Goal: Transaction & Acquisition: Obtain resource

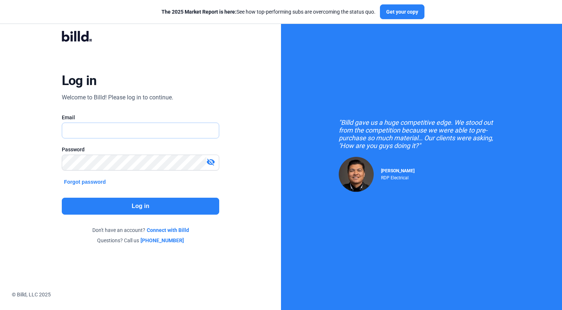
drag, startPoint x: 0, startPoint y: 0, endPoint x: 108, endPoint y: 131, distance: 169.8
click at [108, 131] on input "text" at bounding box center [136, 130] width 149 height 15
type input "[PERSON_NAME][EMAIL_ADDRESS][DOMAIN_NAME]"
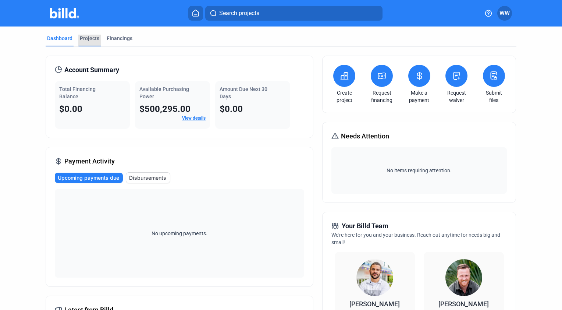
click at [91, 39] on div "Projects" at bounding box center [89, 38] width 19 height 7
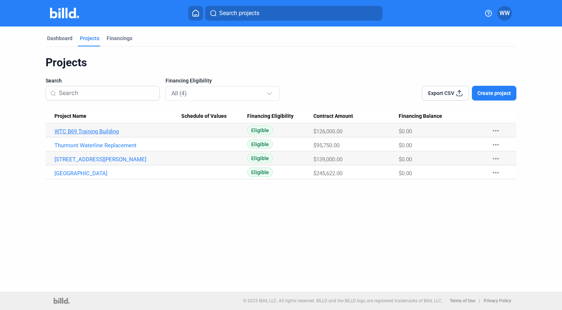
click at [96, 130] on link "WTC B69 Training Building" at bounding box center [117, 131] width 127 height 7
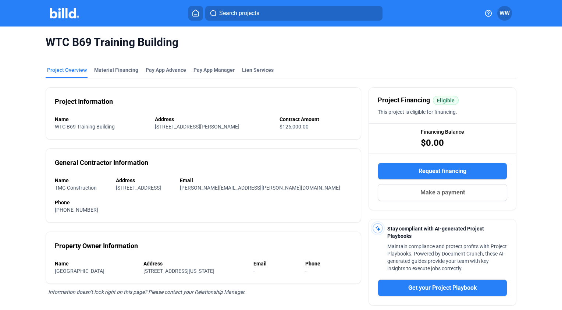
scroll to position [74, 0]
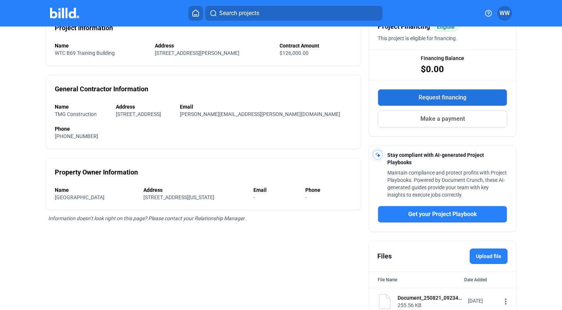
click at [436, 96] on span "Request financing" at bounding box center [442, 97] width 48 height 9
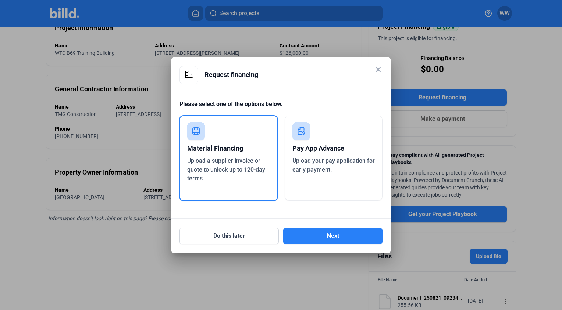
click at [235, 144] on div "Material Financing" at bounding box center [228, 148] width 83 height 16
click at [337, 235] on button "Next" at bounding box center [332, 235] width 99 height 17
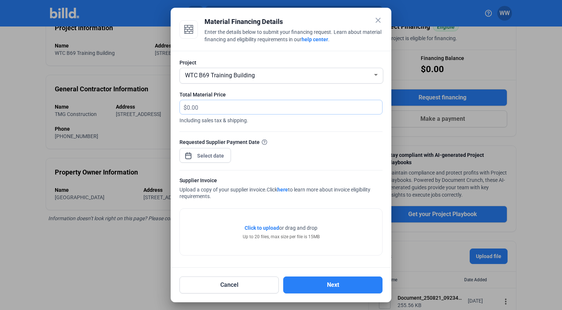
drag, startPoint x: 230, startPoint y: 107, endPoint x: 155, endPoint y: 105, distance: 74.7
click at [155, 105] on div "close Material Financing Details Enter the details below to submit your financi…" at bounding box center [281, 155] width 562 height 310
type input "24,589.30"
click at [300, 150] on div "Requested Supplier Payment Date" at bounding box center [280, 154] width 203 height 32
click at [214, 160] on div "close Material Financing Details Enter the details below to submit your financi…" at bounding box center [281, 155] width 562 height 310
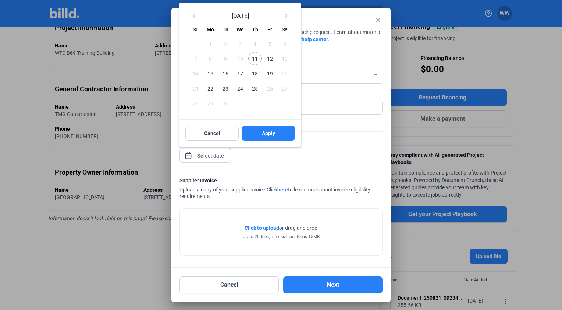
click at [210, 73] on span "15" at bounding box center [210, 73] width 13 height 13
click at [273, 135] on span "Apply" at bounding box center [268, 132] width 13 height 7
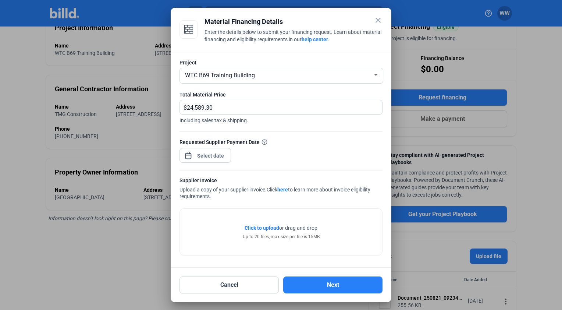
click at [266, 226] on span "Click to upload" at bounding box center [262, 228] width 35 height 6
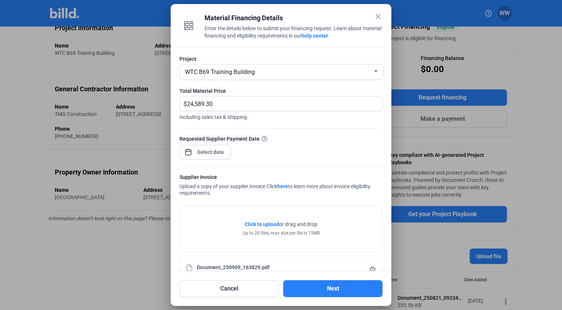
scroll to position [19, 0]
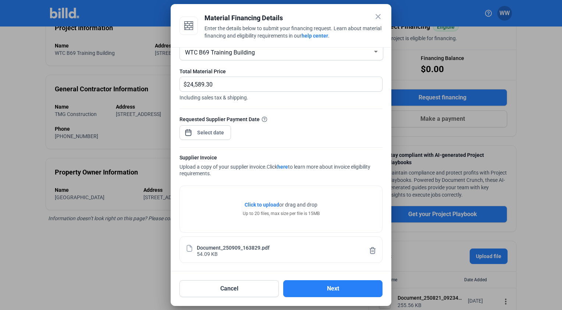
click at [246, 250] on div "Document_250909_163829.pdf 54.09 KB" at bounding box center [281, 249] width 176 height 14
click at [247, 245] on div "Document_250909_163829.pdf" at bounding box center [233, 247] width 73 height 6
click at [343, 289] on button "Next" at bounding box center [332, 288] width 99 height 17
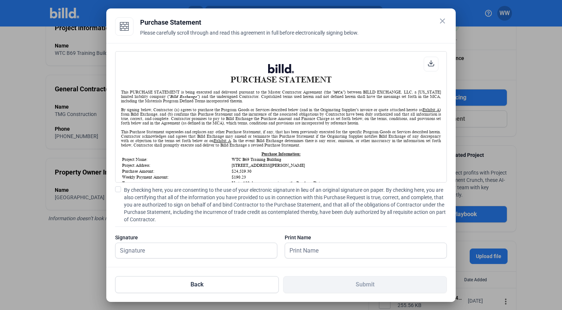
scroll to position [74, 0]
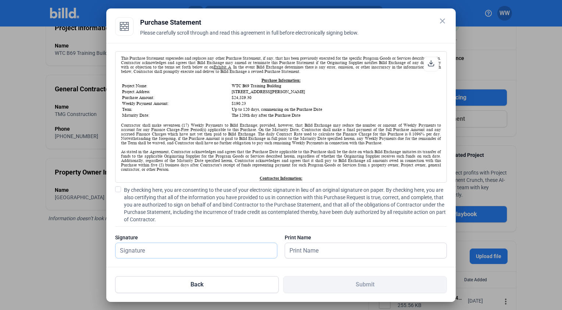
click at [151, 255] on input "text" at bounding box center [195, 250] width 161 height 15
type input "[PERSON_NAME]"
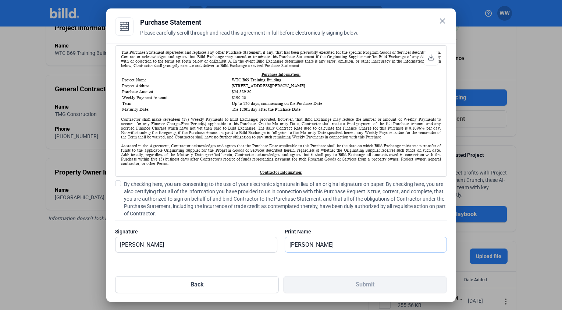
scroll to position [7, 0]
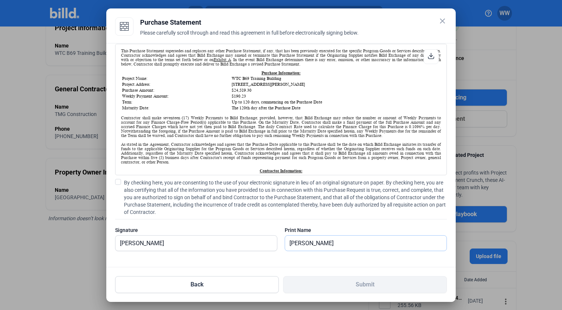
click at [331, 243] on input "[PERSON_NAME]" at bounding box center [365, 242] width 161 height 15
type input "[PERSON_NAME]"
click at [119, 182] on span at bounding box center [118, 182] width 6 height 6
click at [0, 0] on input "By checking here, you are consenting to the use of your electronic signature in…" at bounding box center [0, 0] width 0 height 0
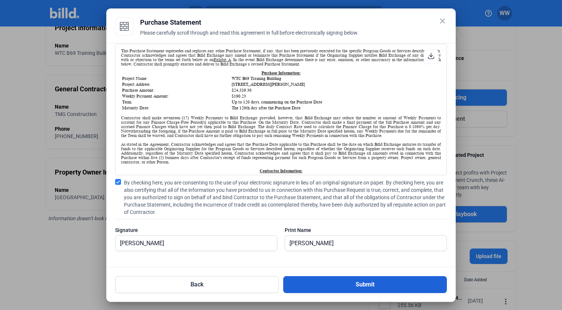
click at [370, 283] on button "Submit" at bounding box center [365, 284] width 164 height 17
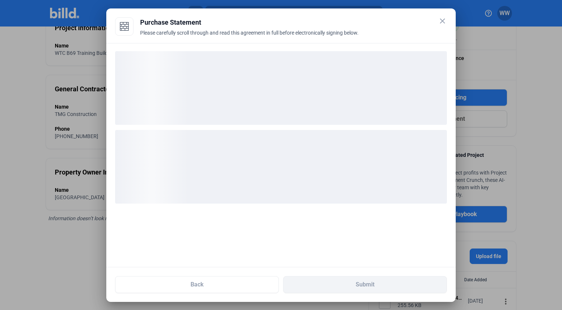
scroll to position [0, 0]
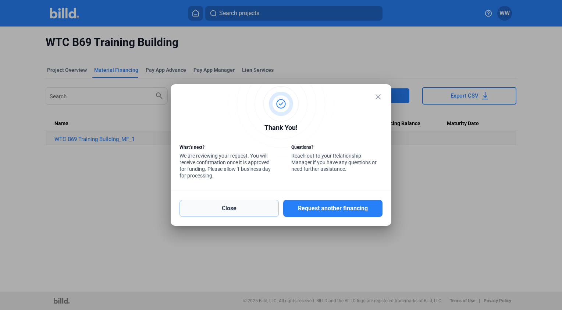
click at [235, 211] on button "Close" at bounding box center [228, 208] width 99 height 17
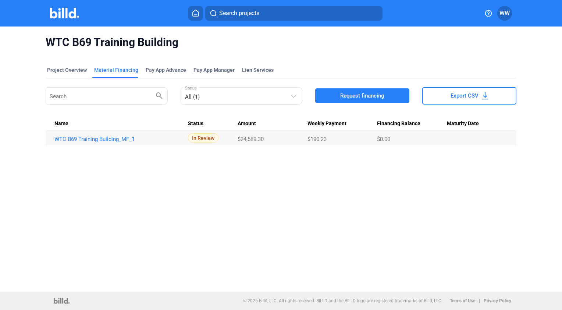
click at [195, 14] on icon at bounding box center [195, 13] width 7 height 7
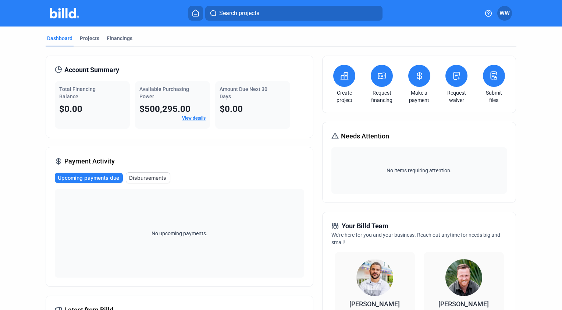
click at [142, 176] on span "Disbursements" at bounding box center [147, 177] width 37 height 7
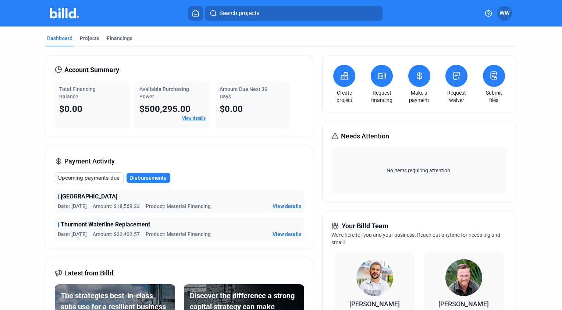
click at [504, 12] on span "WW" at bounding box center [504, 13] width 10 height 9
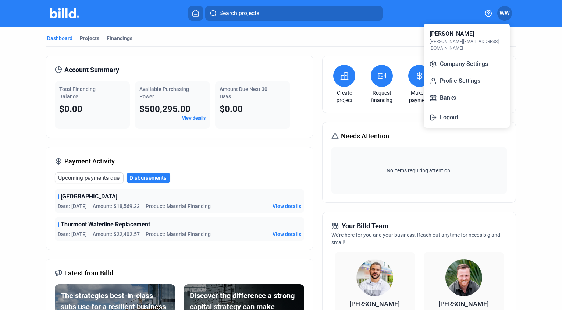
click at [323, 38] on div at bounding box center [281, 155] width 562 height 310
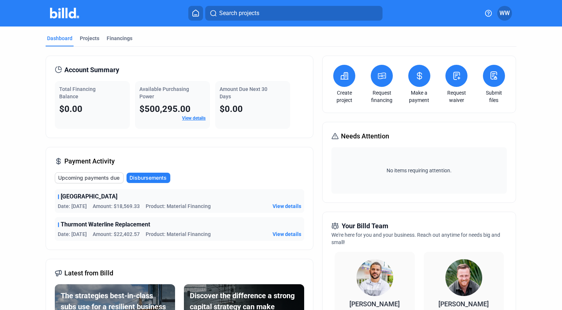
click at [506, 11] on span "WW" at bounding box center [504, 13] width 10 height 9
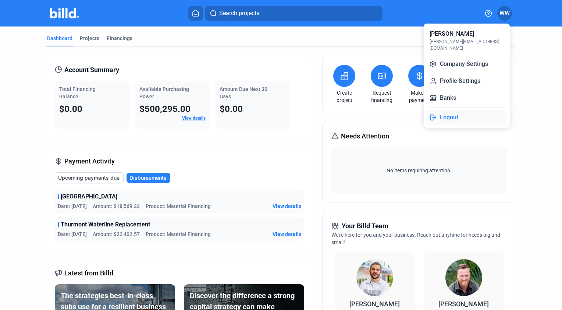
click at [452, 110] on button "Logout" at bounding box center [467, 117] width 80 height 15
